Goal: Transaction & Acquisition: Purchase product/service

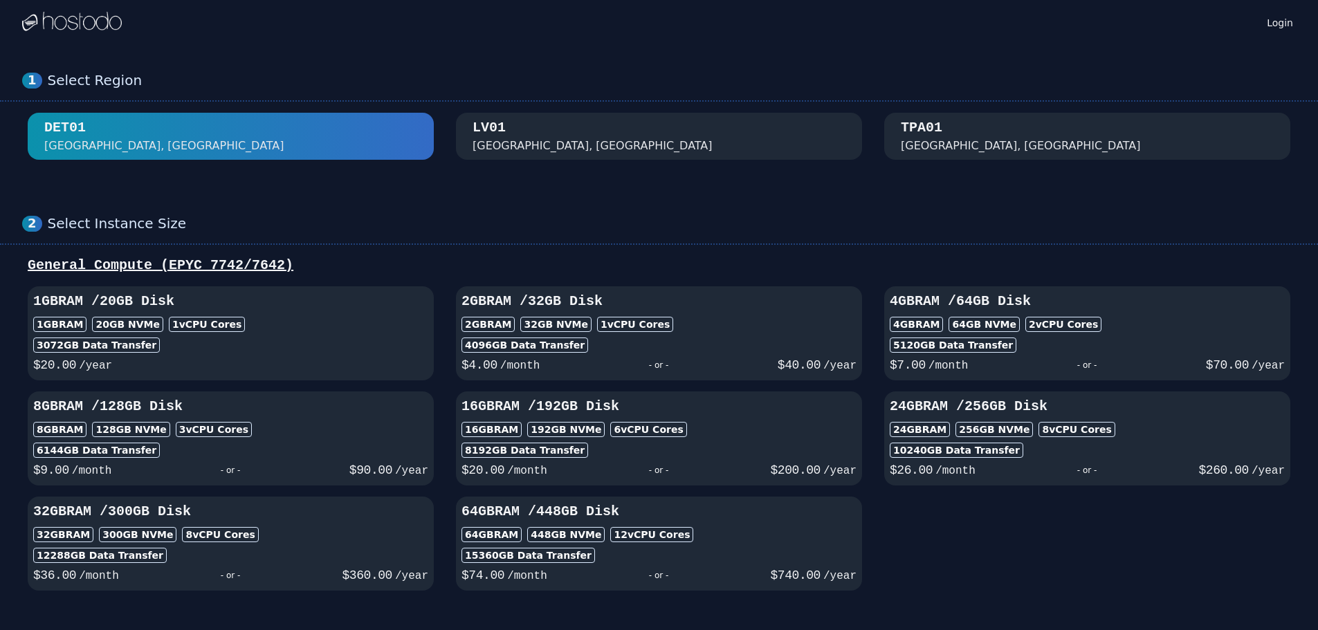
click at [237, 329] on div "1GB RAM 20 GB NVMe 1 vCPU Cores" at bounding box center [230, 324] width 395 height 15
select select
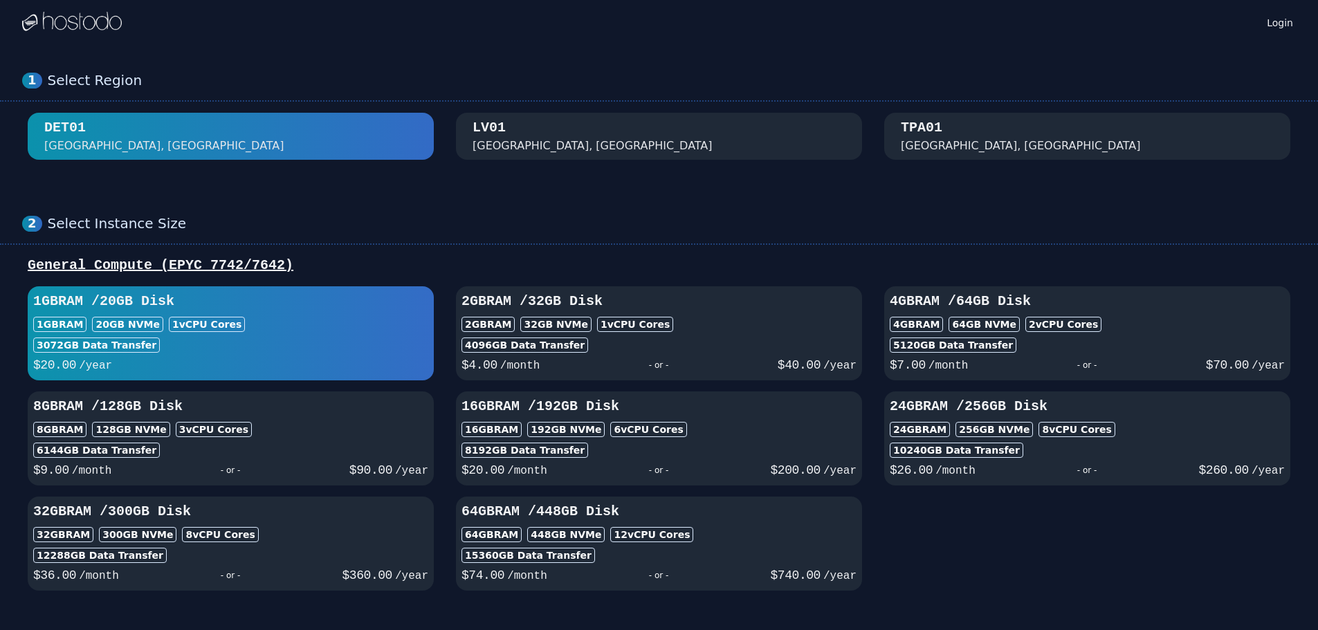
select select
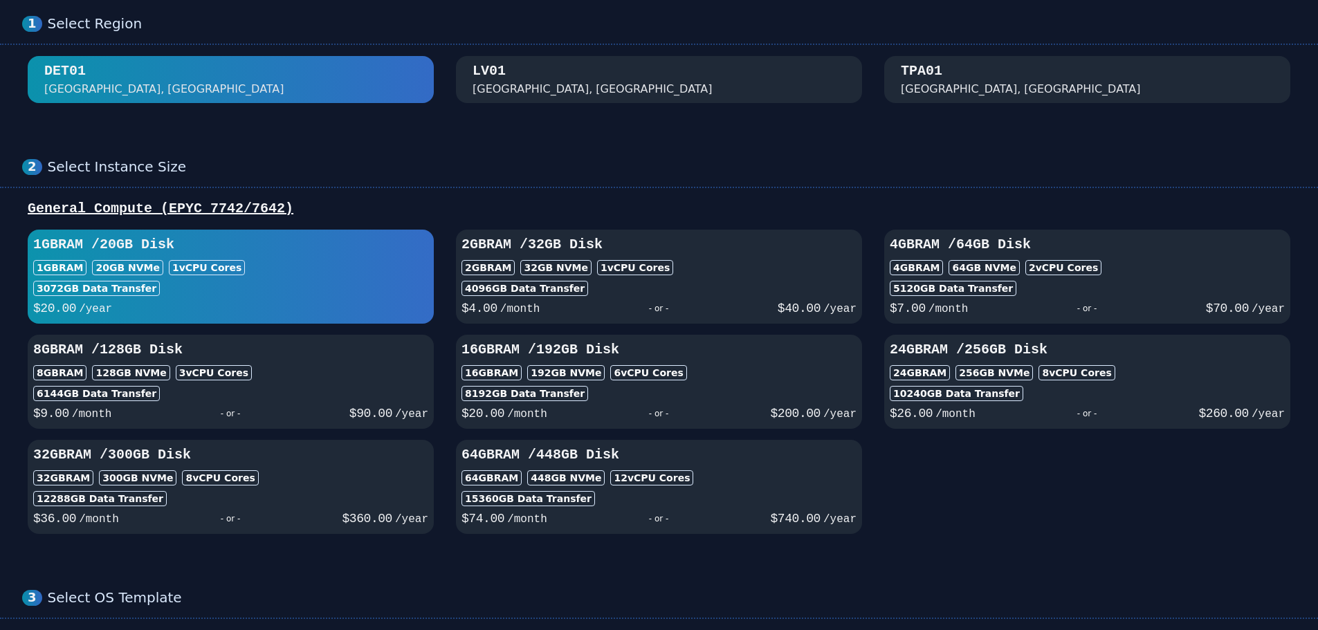
scroll to position [138, 0]
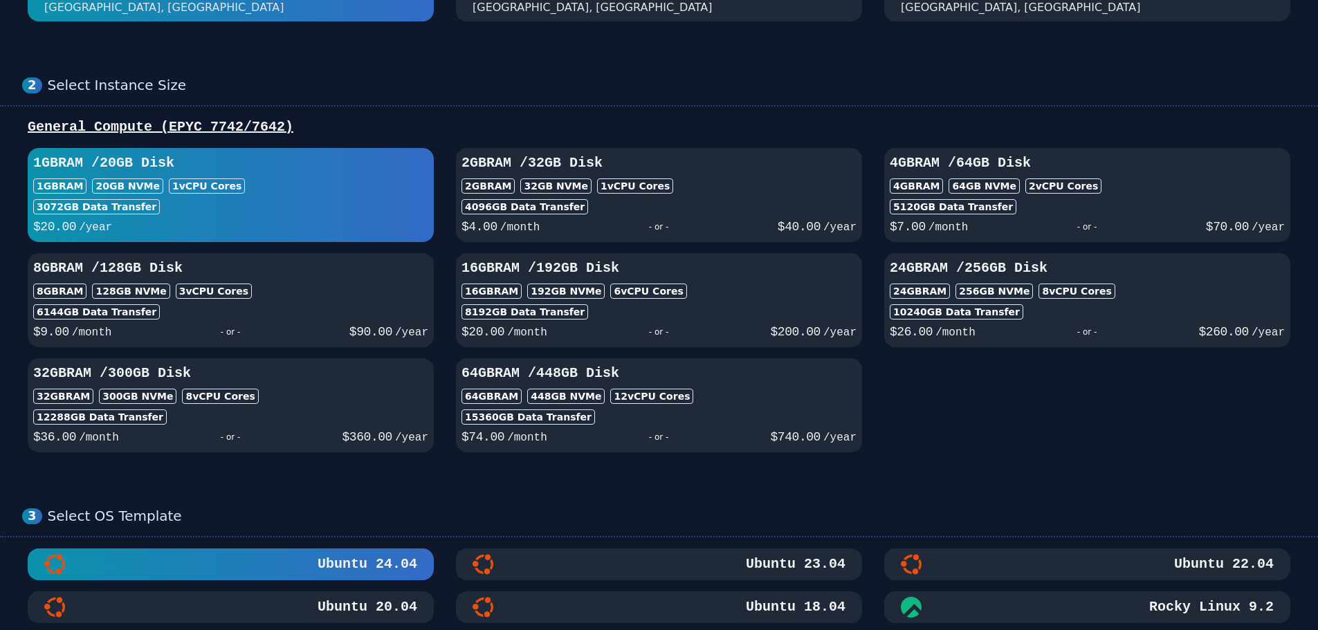
select select
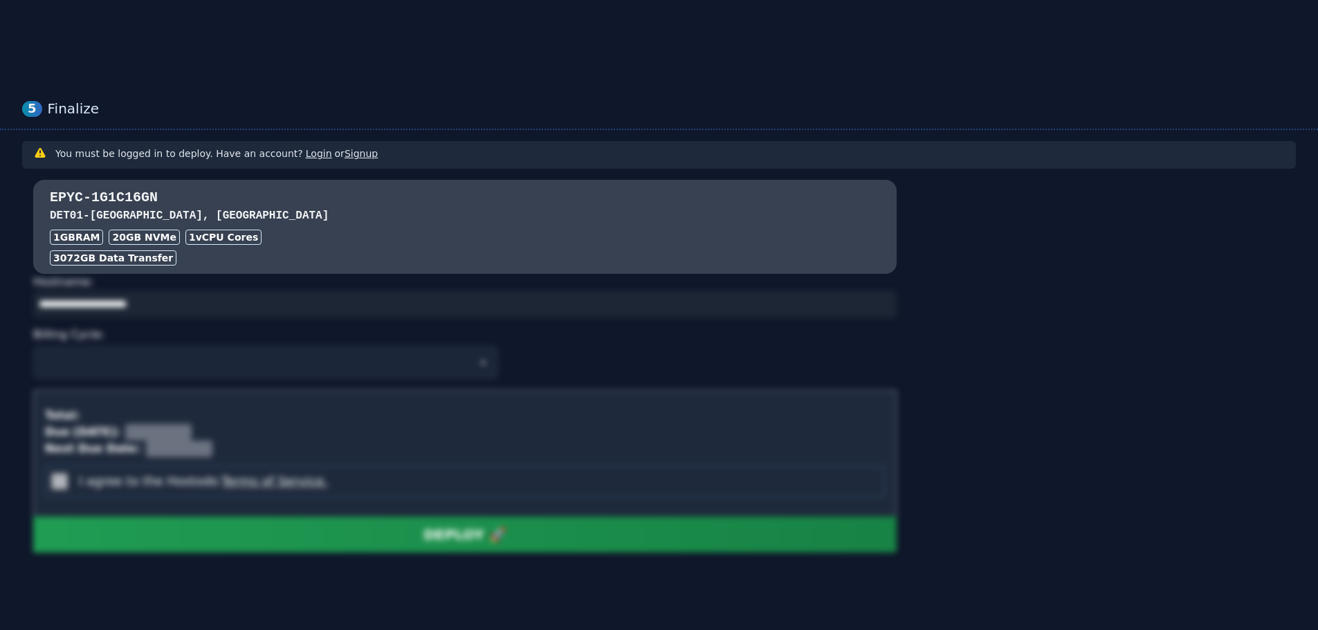
scroll to position [1014, 0]
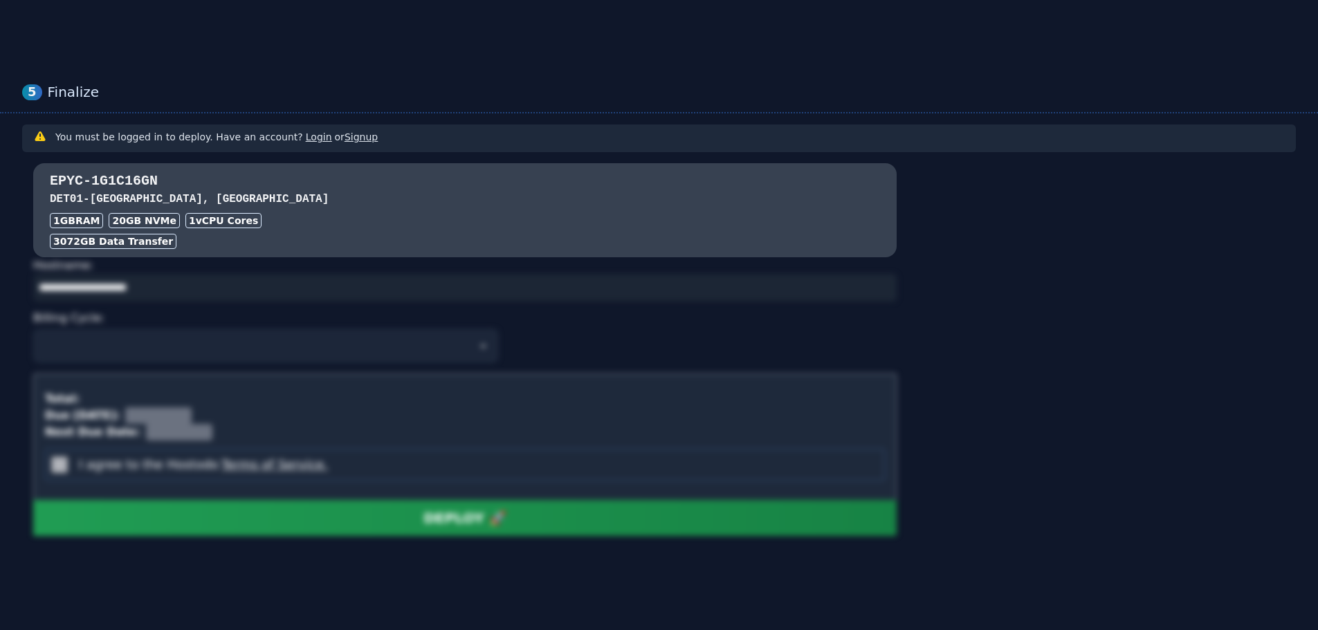
select select
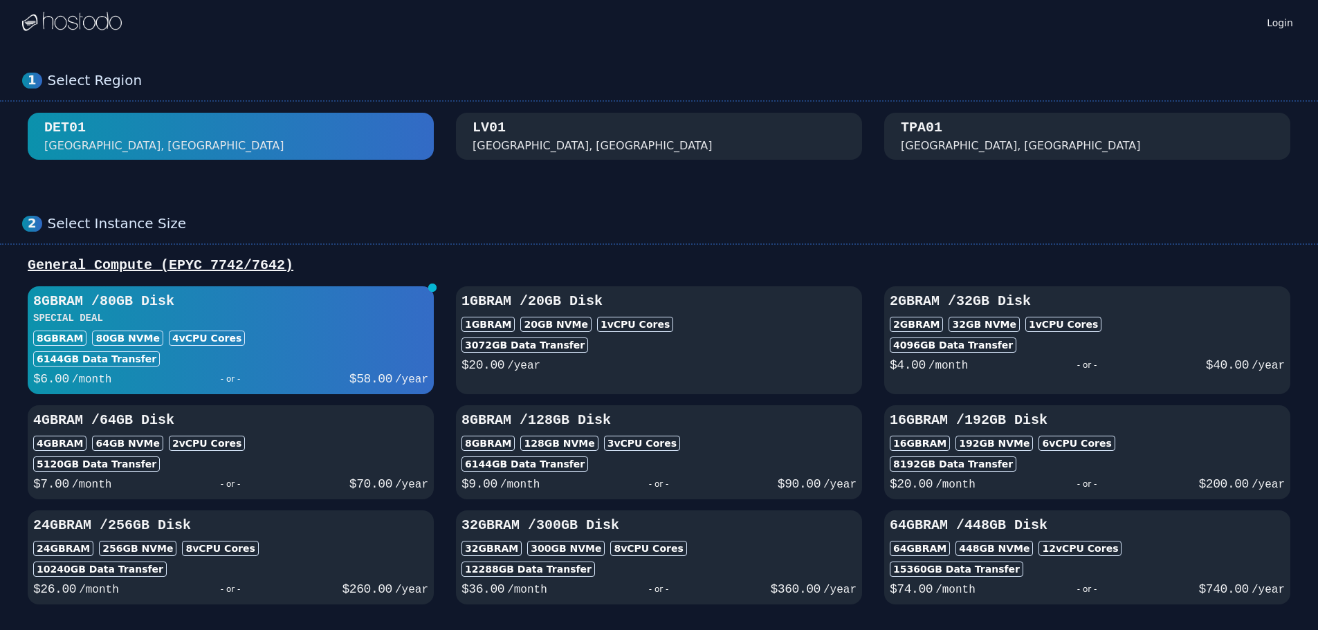
click at [429, 285] on span "button" at bounding box center [432, 288] width 8 height 8
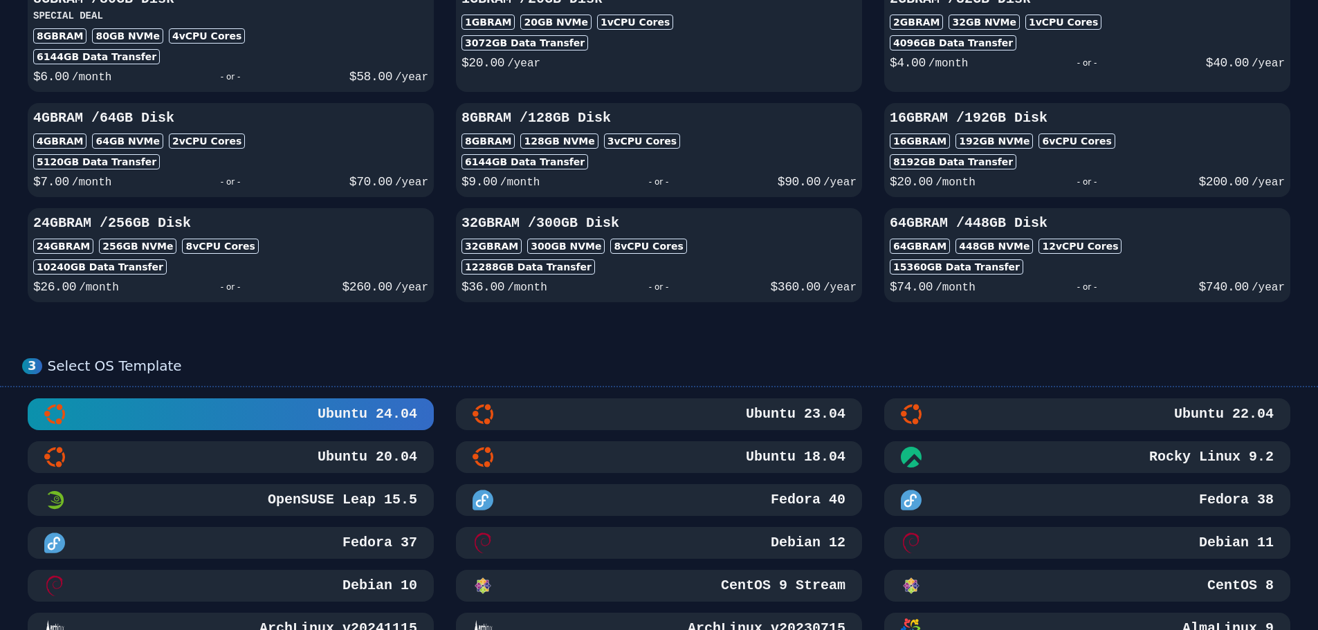
scroll to position [415, 0]
